Goal: Use online tool/utility

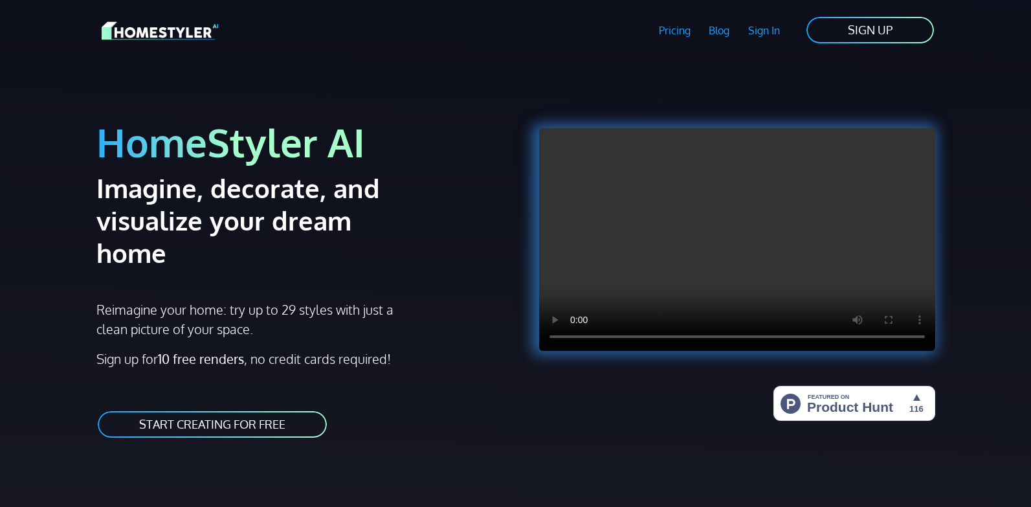
click at [863, 31] on link "SIGN UP" at bounding box center [870, 30] width 130 height 29
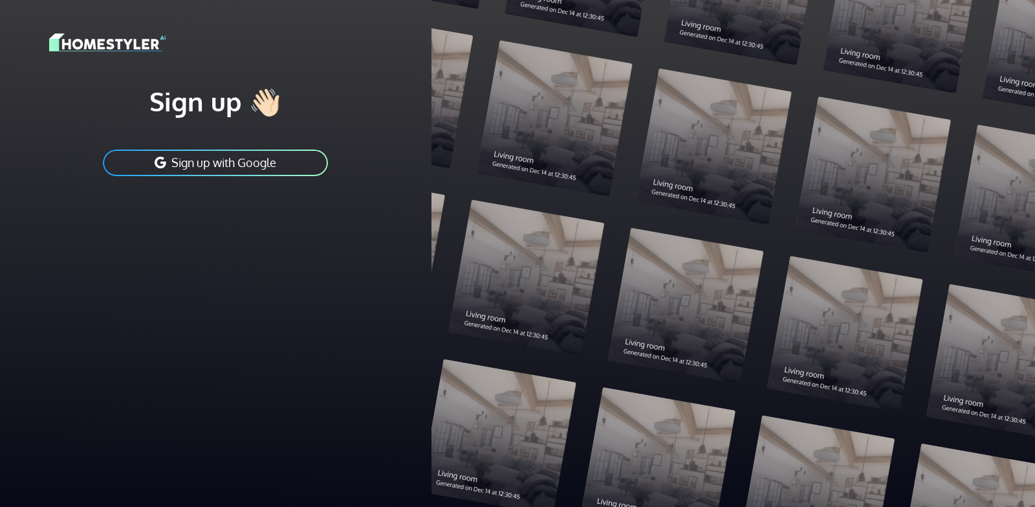
click at [201, 164] on button "Sign up with Google" at bounding box center [216, 162] width 228 height 29
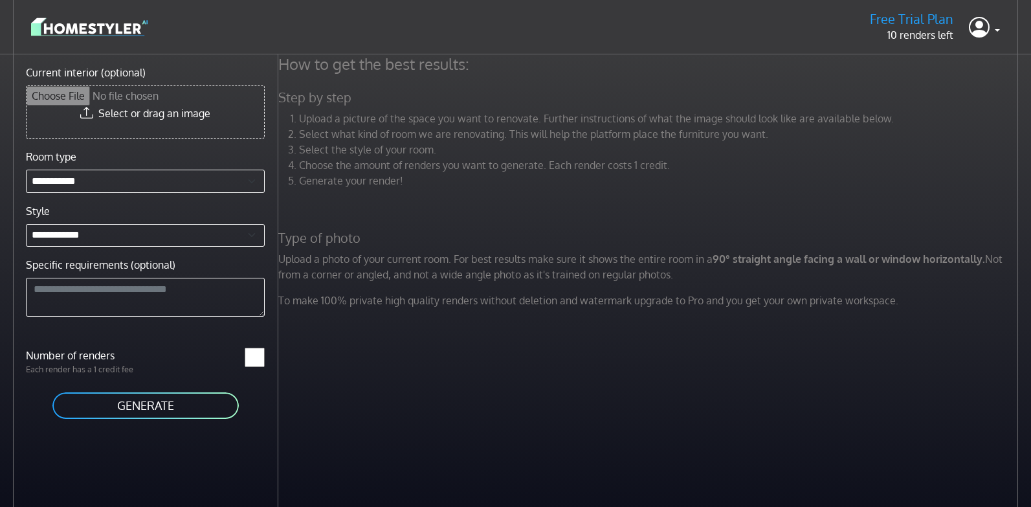
click at [141, 117] on input "Current interior (optional)" at bounding box center [145, 112] width 237 height 52
type input "**********"
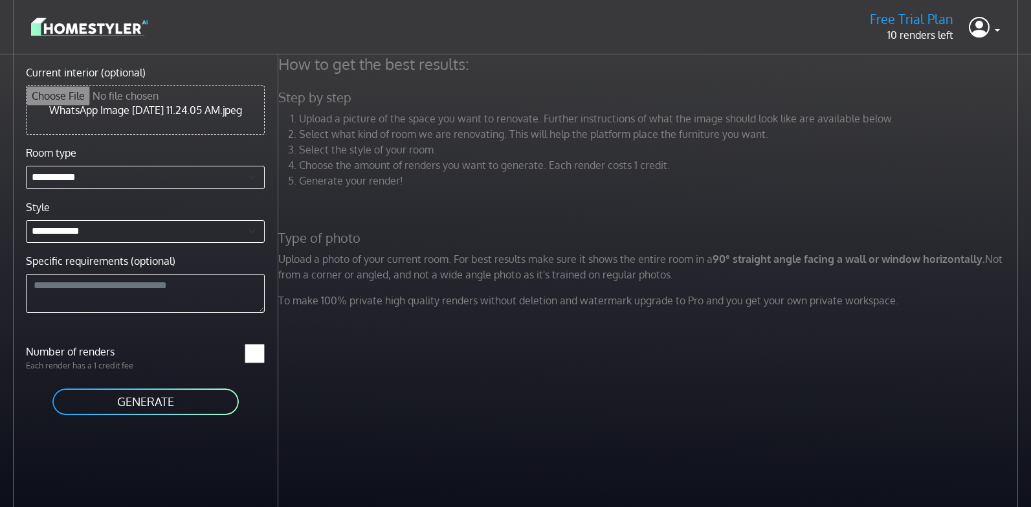
click at [142, 416] on button "GENERATE" at bounding box center [145, 401] width 189 height 29
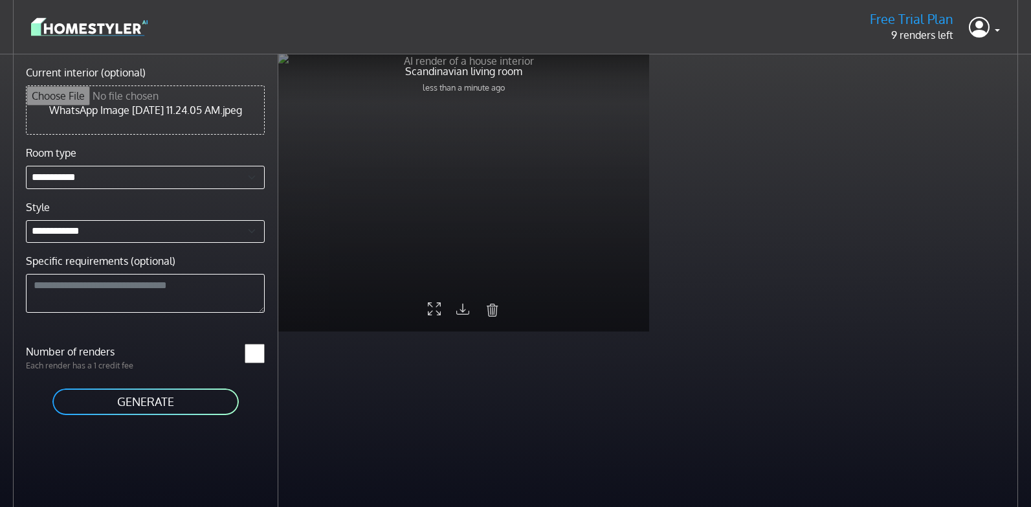
click at [412, 173] on div at bounding box center [463, 192] width 371 height 278
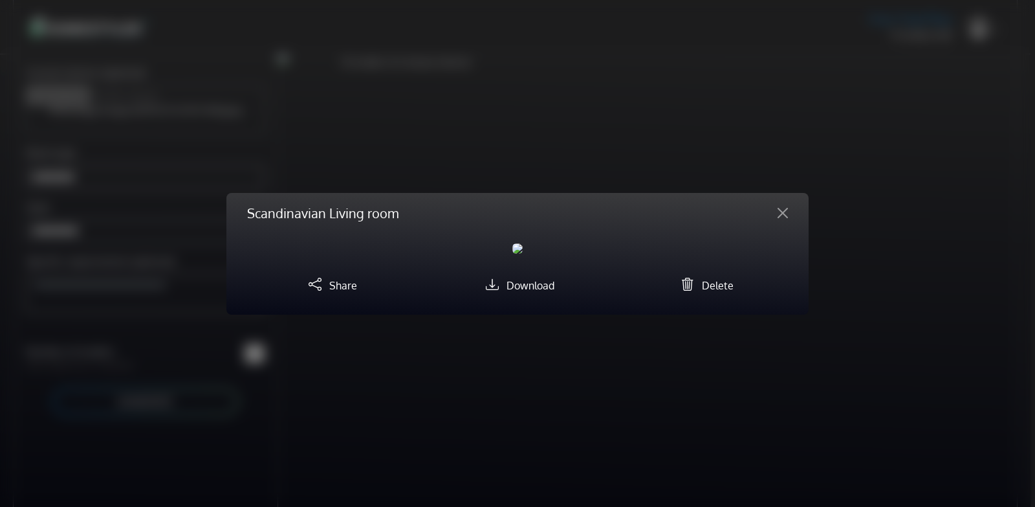
click at [523, 243] on img at bounding box center [517, 248] width 10 height 10
click at [523, 249] on span "button" at bounding box center [522, 248] width 1 height 21
click at [512, 248] on span "button" at bounding box center [512, 248] width 1 height 21
click at [687, 292] on icon "submit" at bounding box center [687, 284] width 13 height 17
